Goal: Task Accomplishment & Management: Complete application form

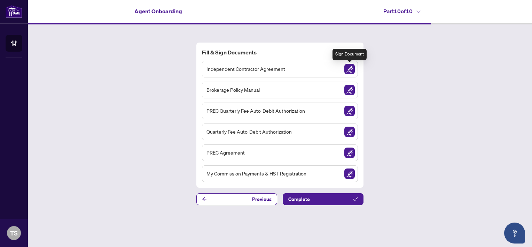
click at [350, 68] on img "Sign Document" at bounding box center [350, 69] width 10 height 10
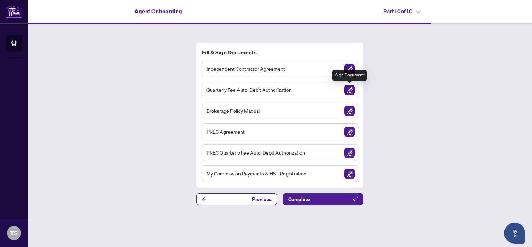
click at [351, 90] on img "Sign Document" at bounding box center [350, 90] width 10 height 10
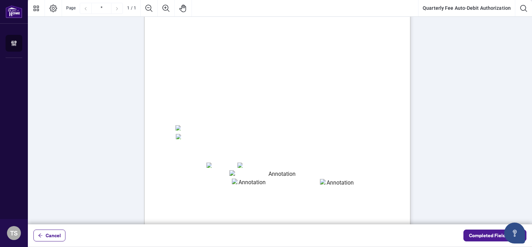
scroll to position [61, 0]
click at [233, 169] on textarea "01K5Y8JS3A7J9DHVR8AHZQ5W2H" at bounding box center [280, 170] width 100 height 8
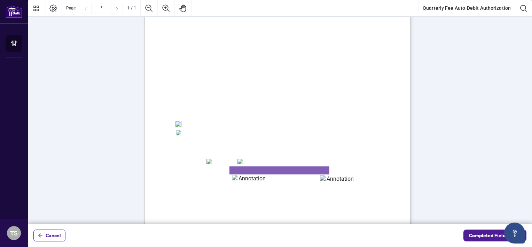
click at [327, 178] on textarea "01K5Y8K1ZVCWZEYAW75EBFBWWP" at bounding box center [337, 180] width 35 height 10
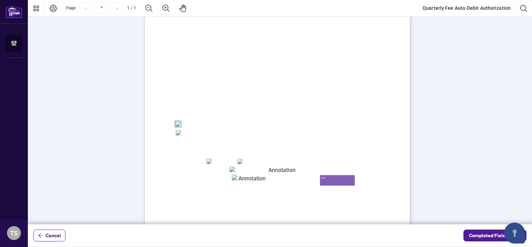
type textarea "***"
click at [245, 183] on textarea "01K5Y8JZ64A9PCMWXAE2TD2RAY" at bounding box center [249, 180] width 35 height 10
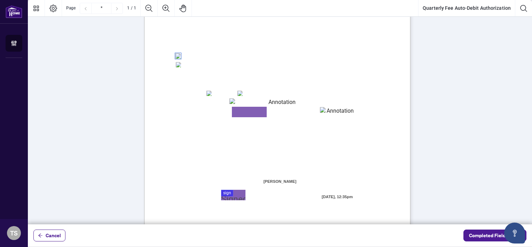
scroll to position [152, 0]
